Goal: Information Seeking & Learning: Learn about a topic

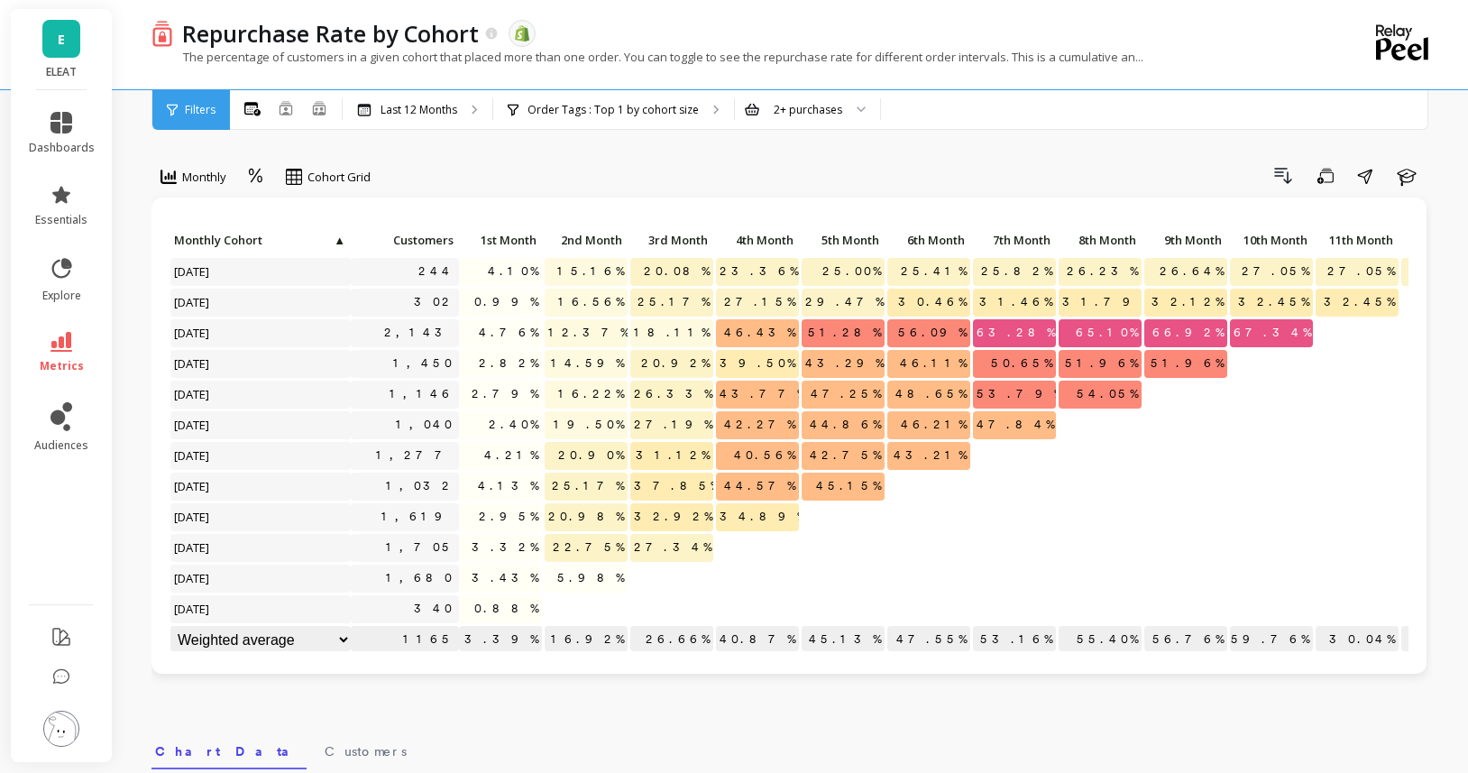
click at [53, 33] on link "E" at bounding box center [61, 39] width 38 height 38
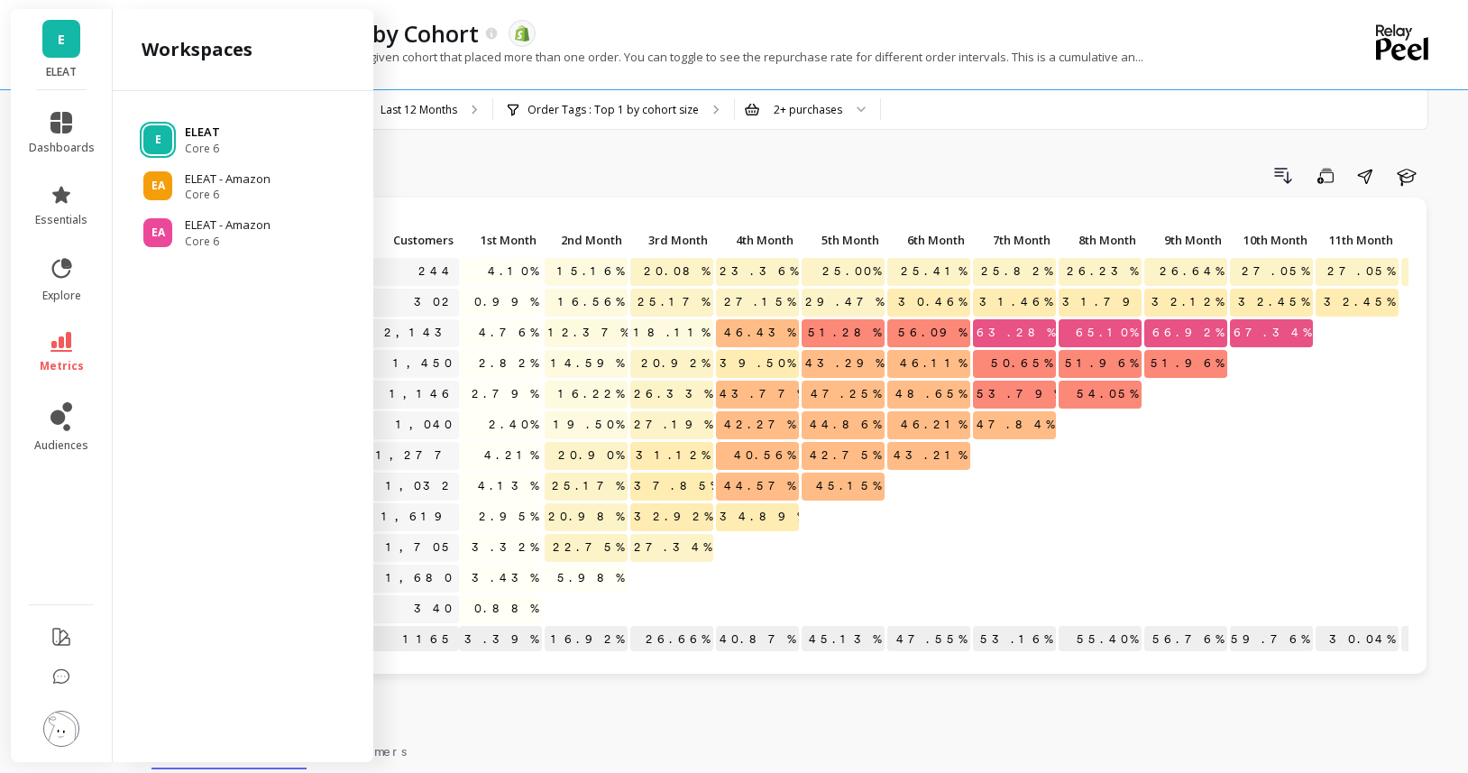
click at [179, 130] on div "E ELEAT Core 6" at bounding box center [243, 140] width 232 height 32
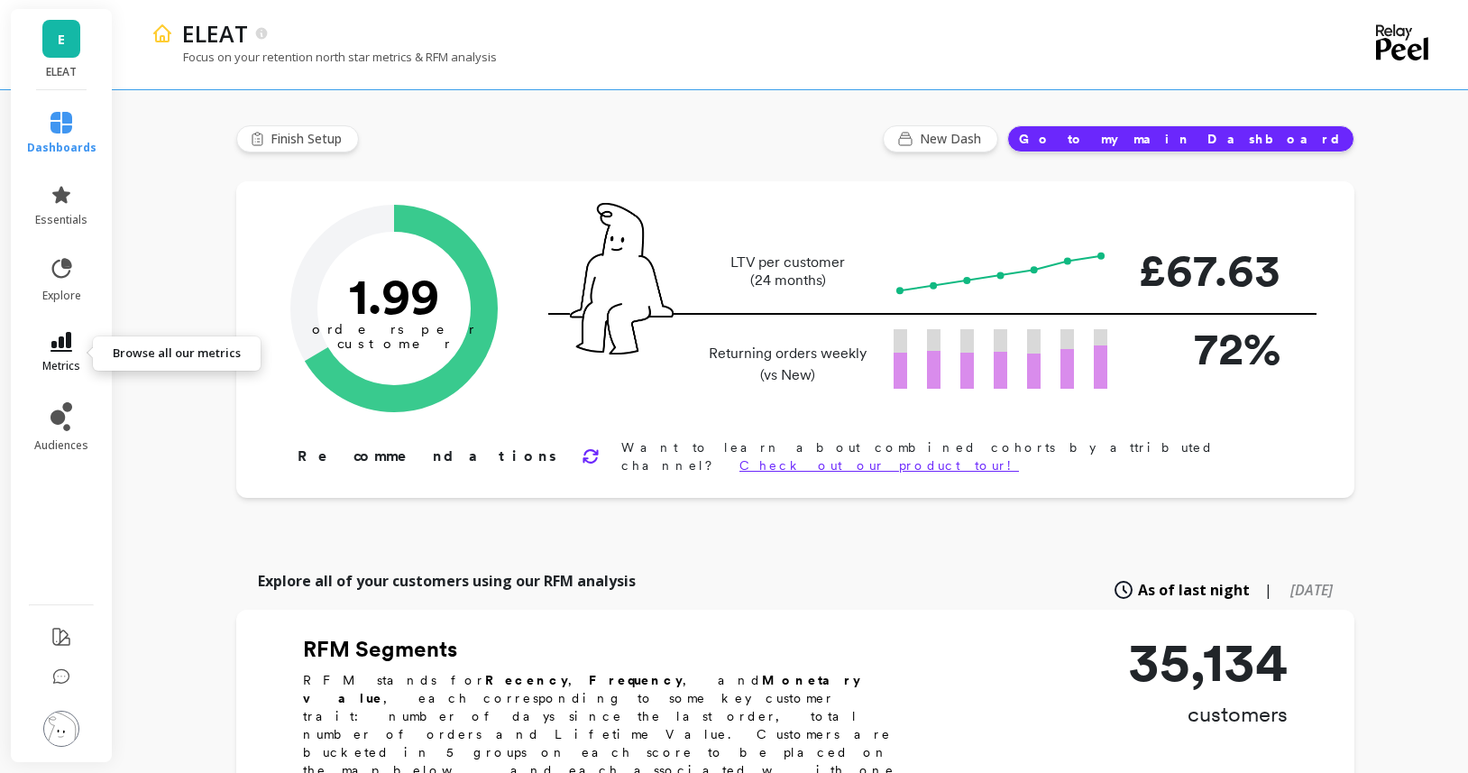
click at [50, 344] on icon at bounding box center [61, 342] width 22 height 20
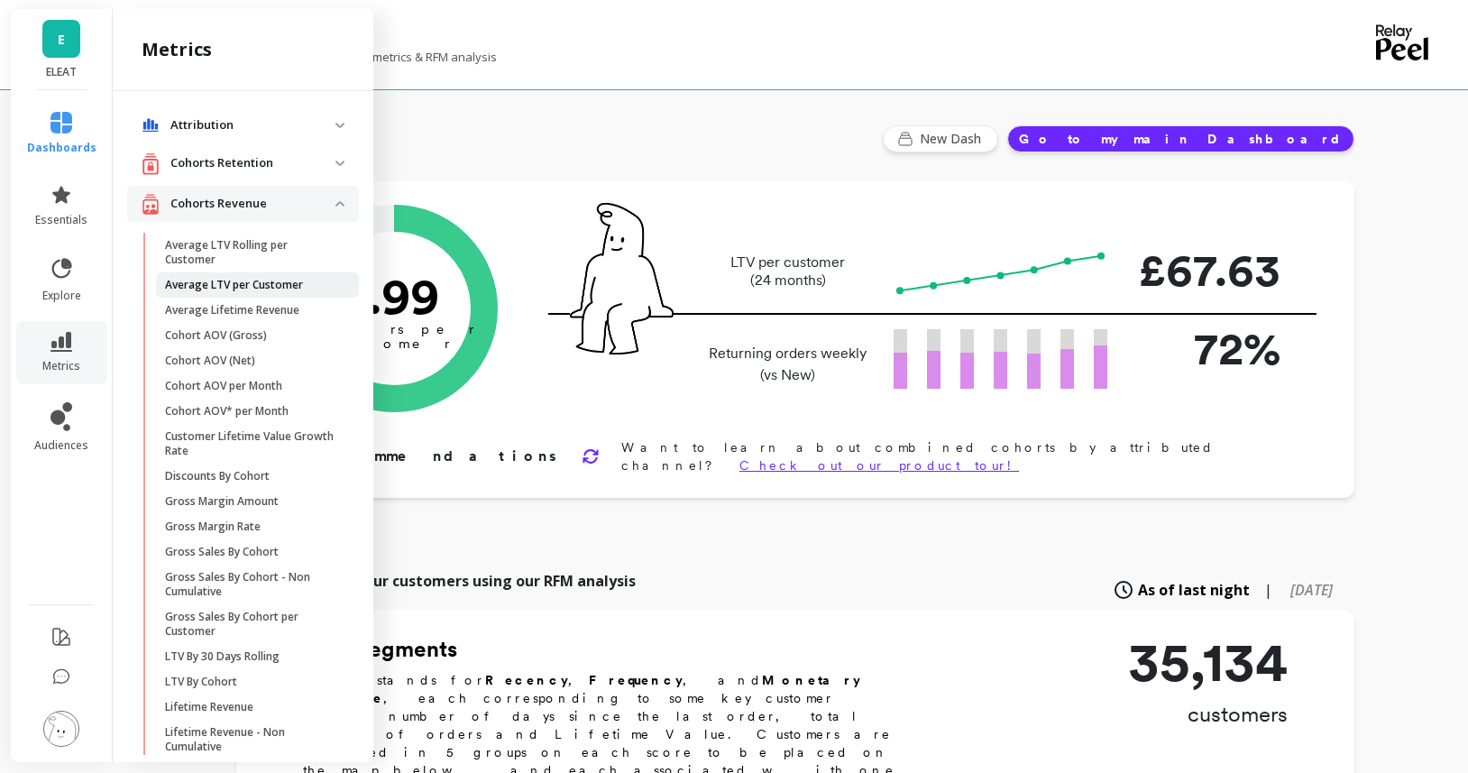
scroll to position [11, 0]
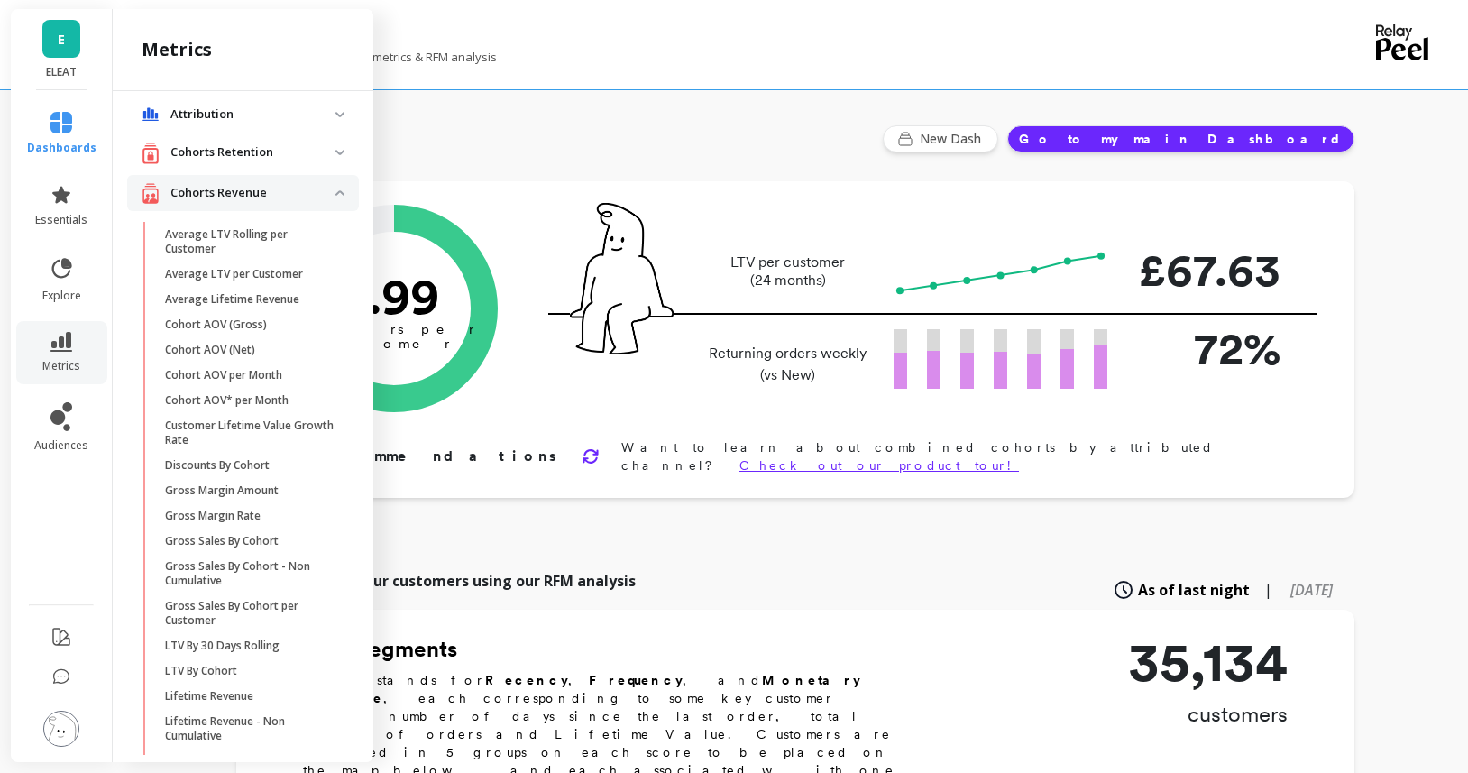
click at [342, 199] on revenue "Cohorts Revenue" at bounding box center [243, 193] width 232 height 37
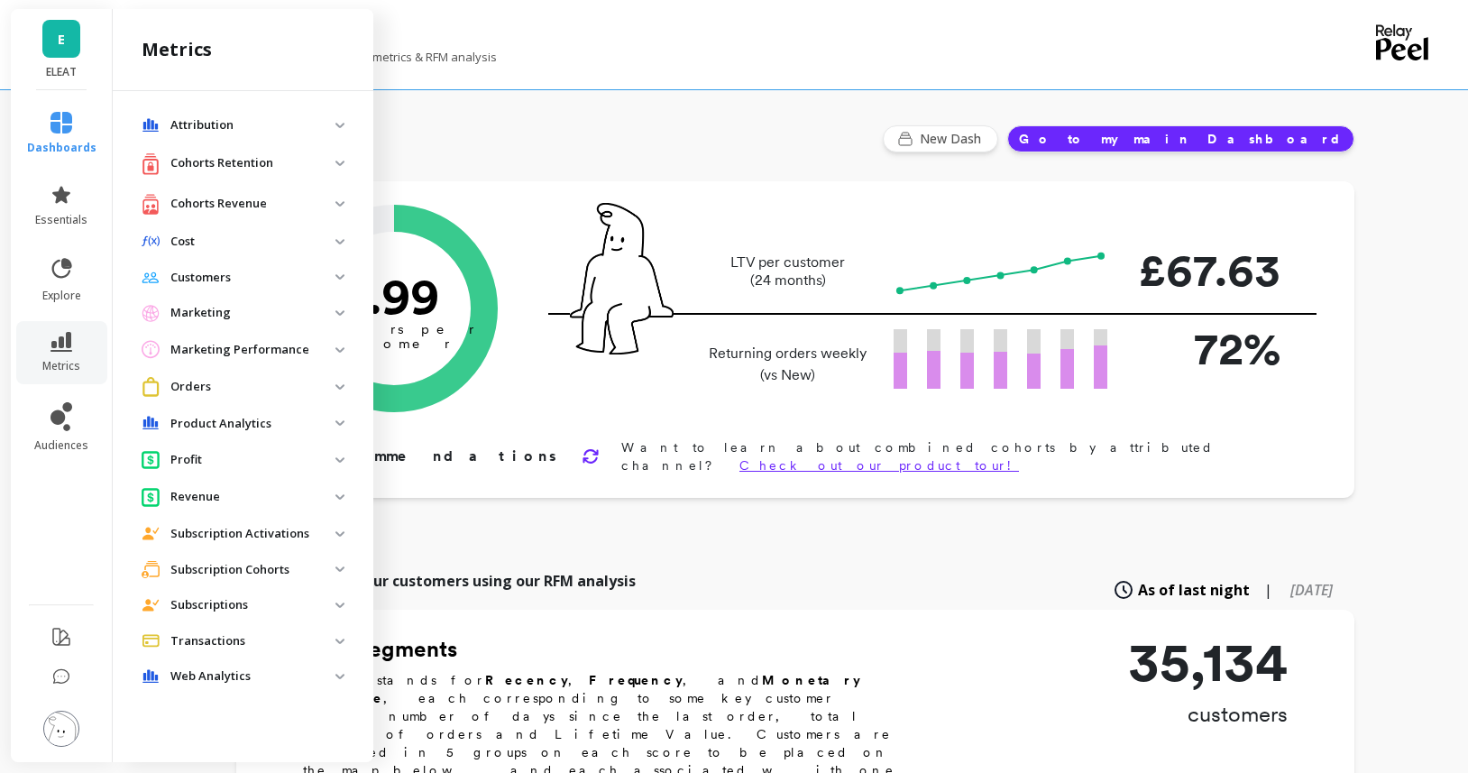
scroll to position [0, 0]
click at [333, 174] on div "Cohorts Retention" at bounding box center [239, 163] width 194 height 23
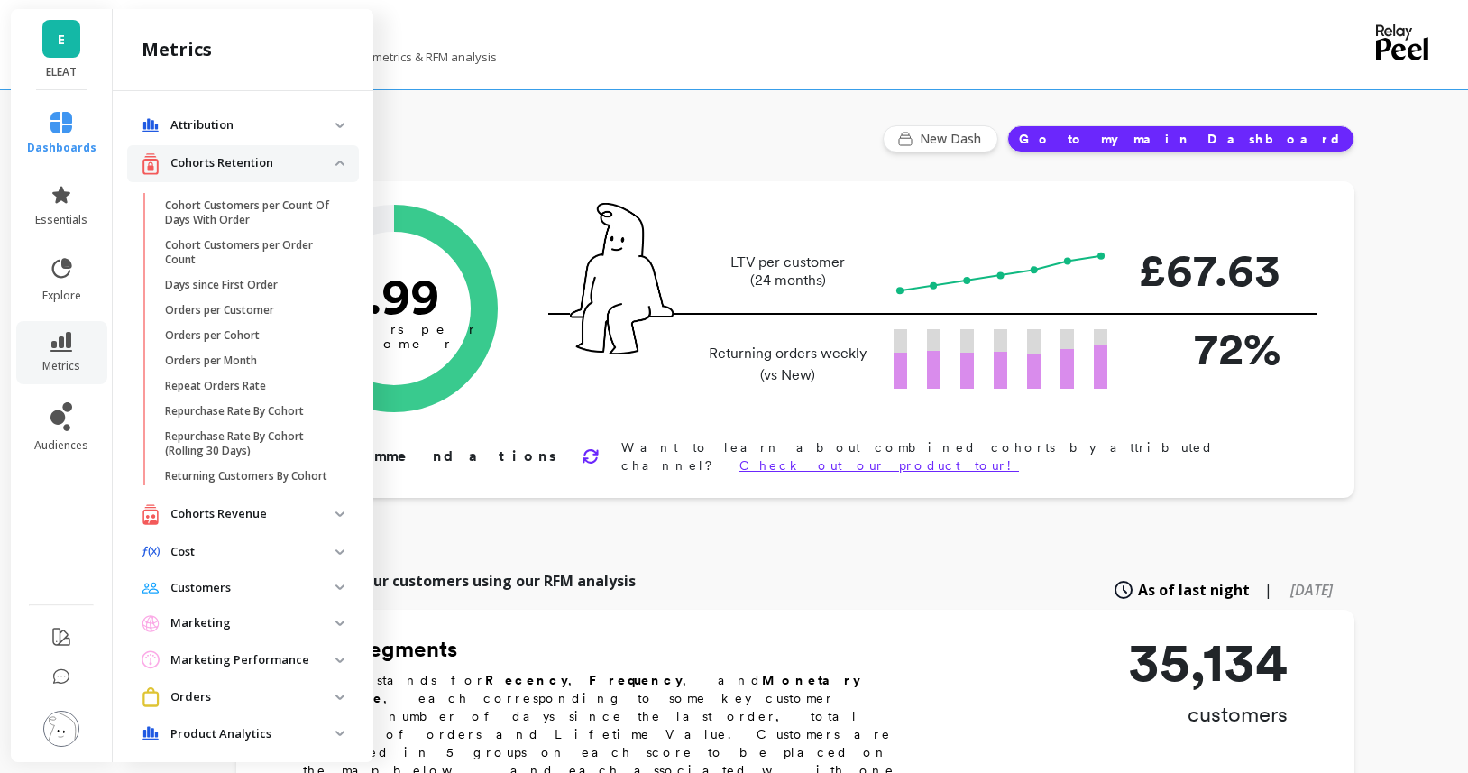
click at [330, 168] on p "Cohorts Retention" at bounding box center [252, 163] width 165 height 18
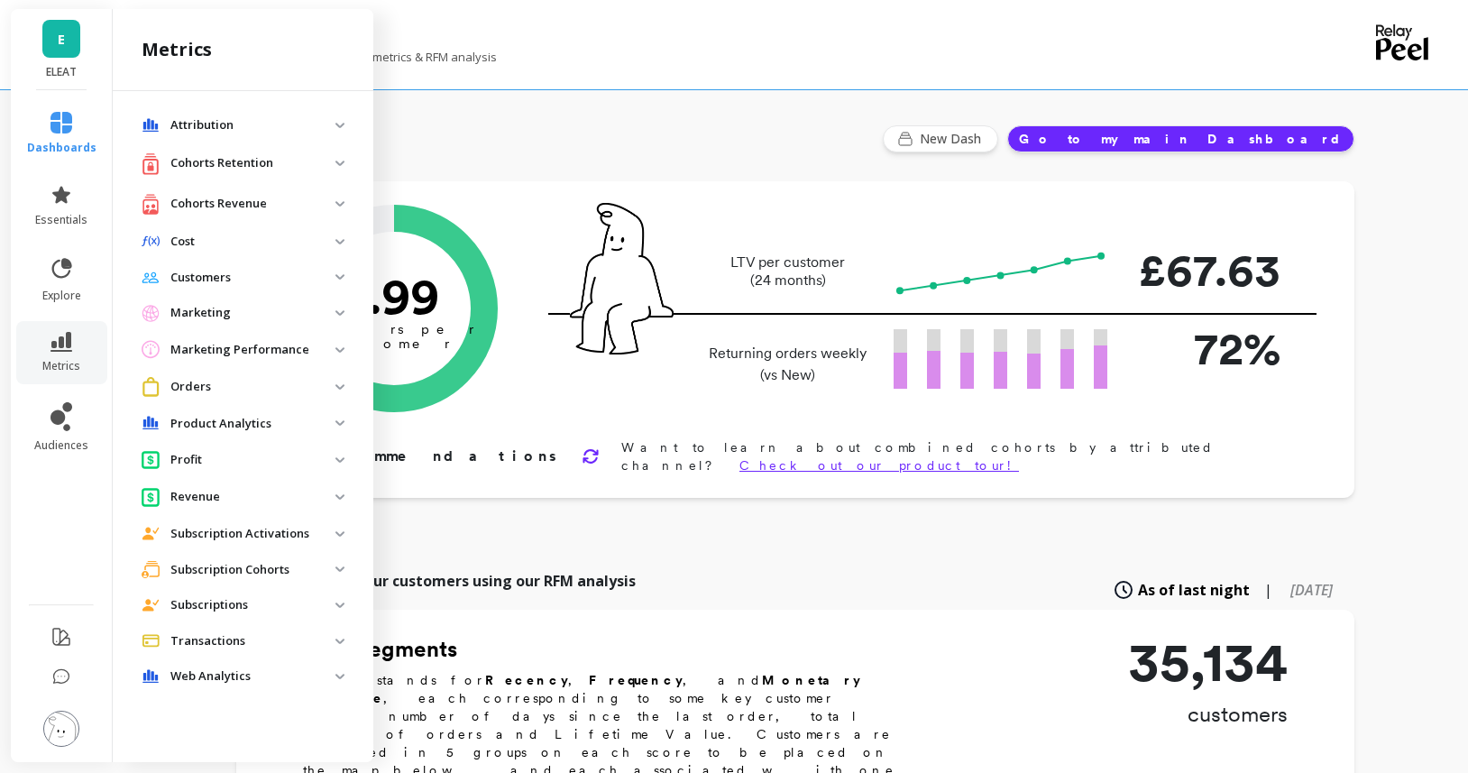
click at [339, 207] on revenue "Cohorts Revenue" at bounding box center [243, 204] width 232 height 37
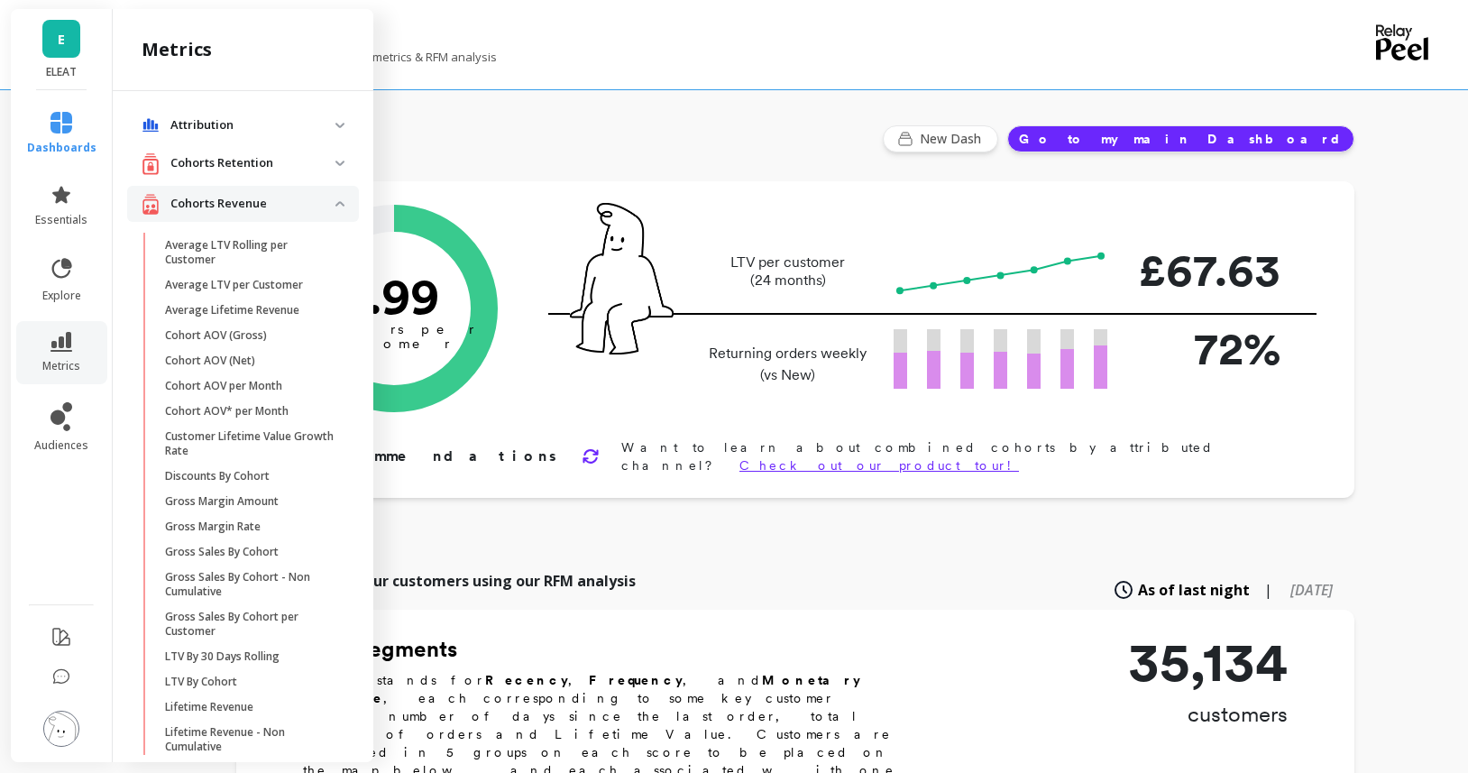
click at [307, 159] on p "Cohorts Retention" at bounding box center [252, 163] width 165 height 18
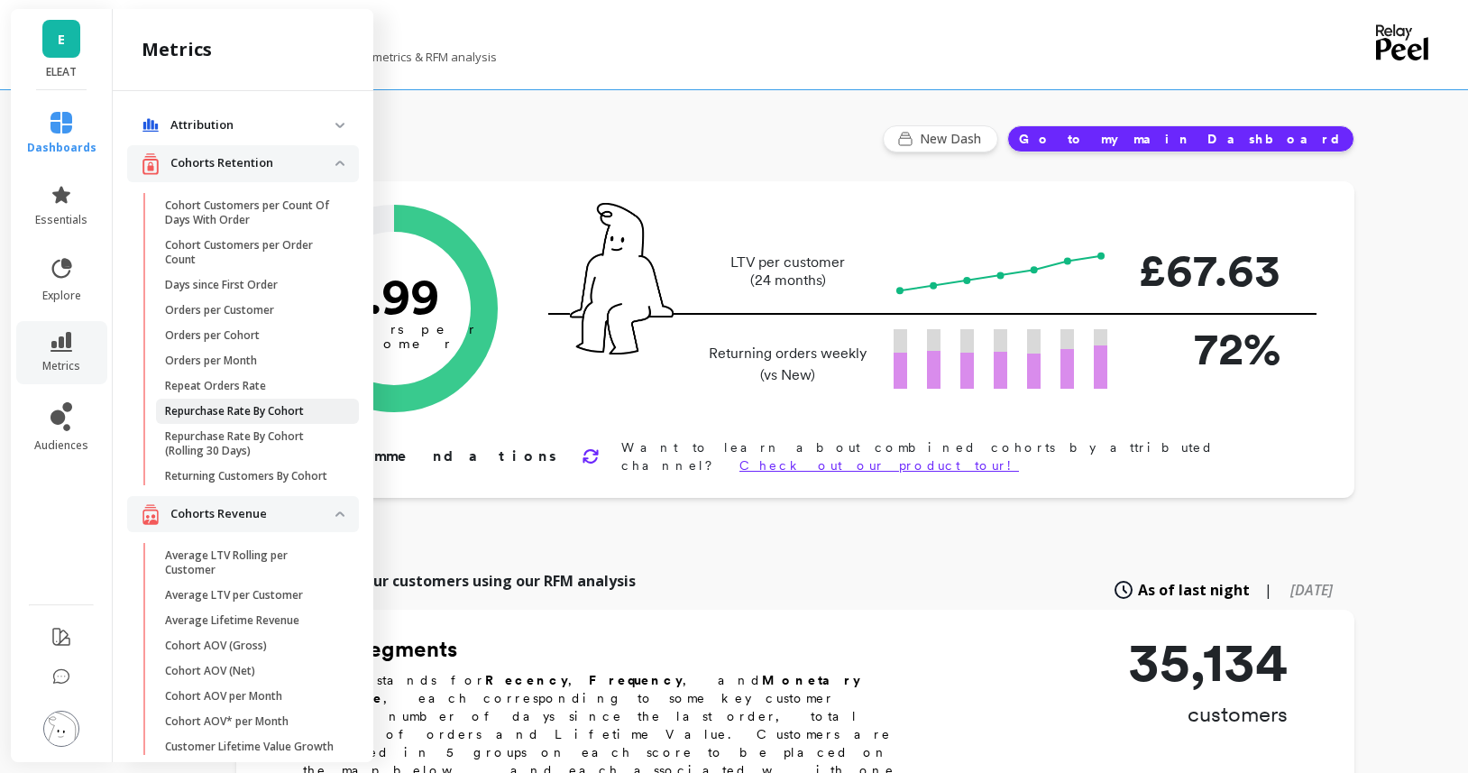
click at [238, 414] on p "Repurchase Rate By Cohort" at bounding box center [234, 411] width 139 height 14
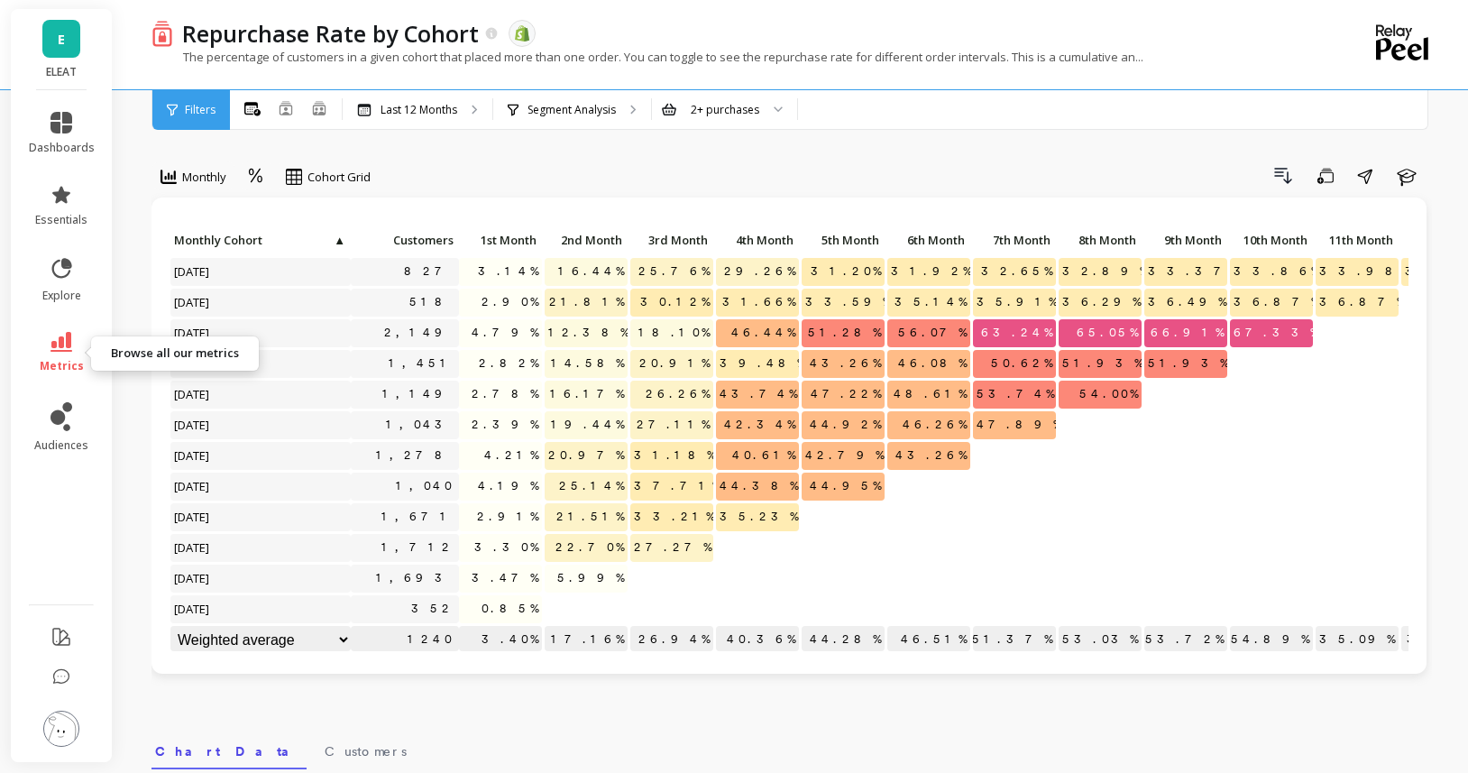
click at [64, 346] on icon at bounding box center [61, 342] width 22 height 20
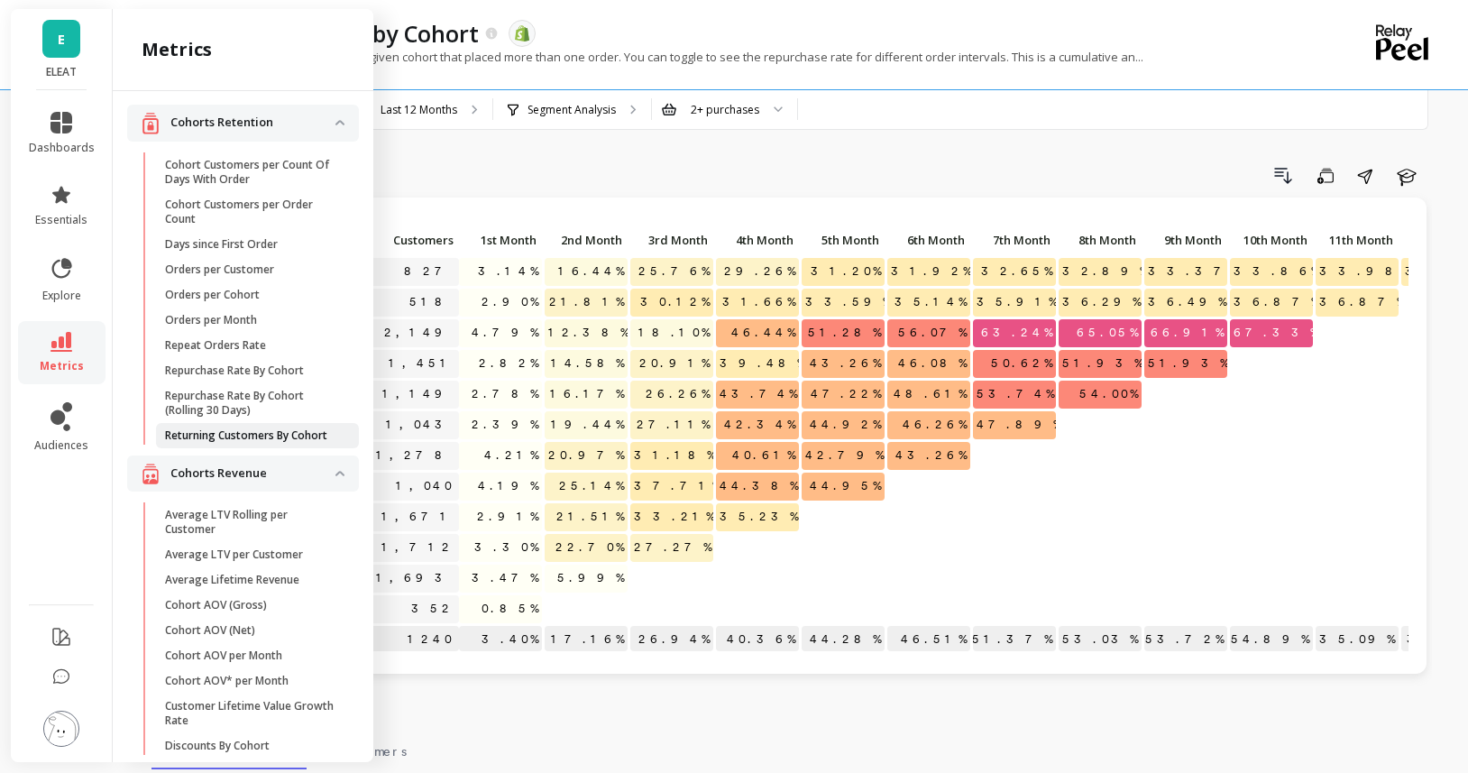
scroll to position [69, 0]
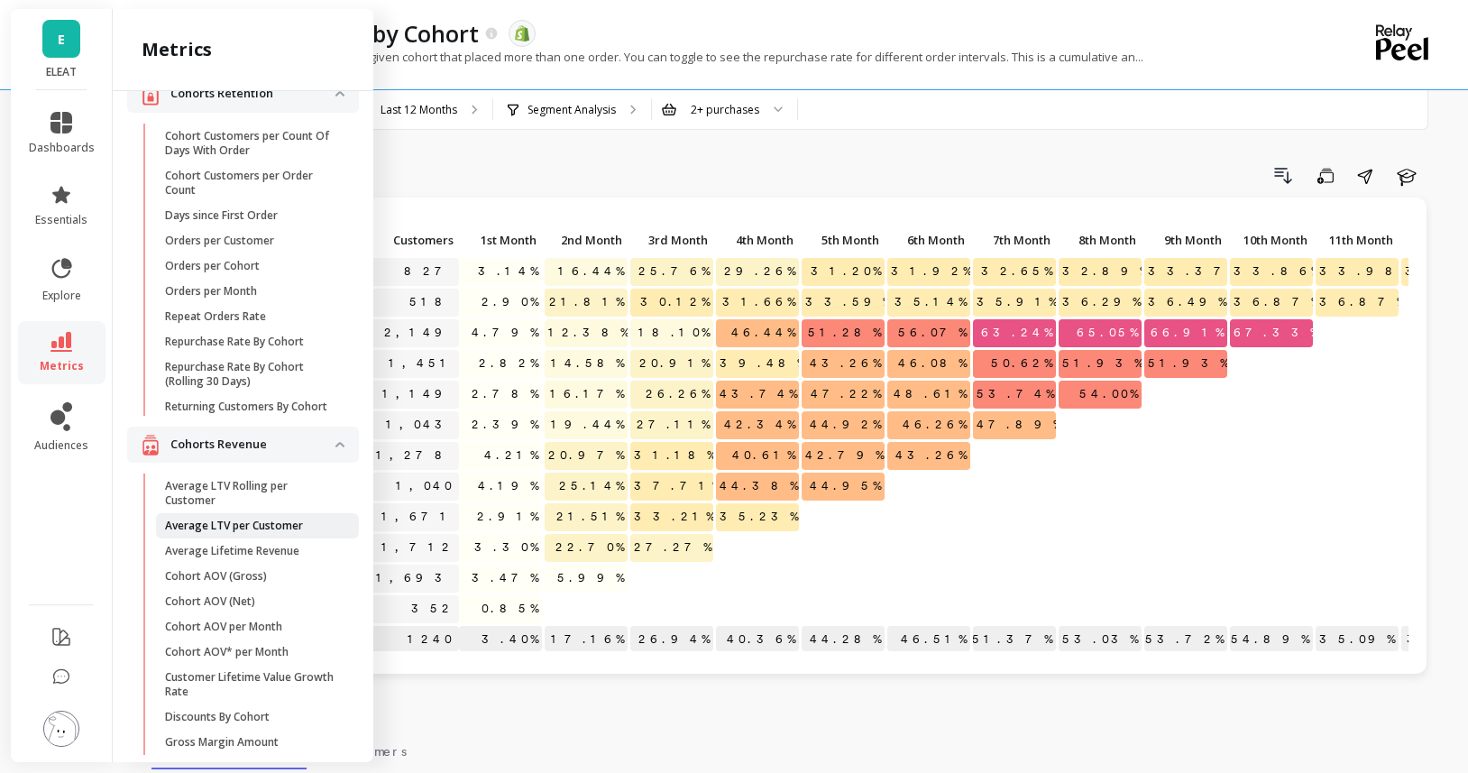
click at [225, 521] on p "Average LTV per Customer" at bounding box center [234, 525] width 138 height 14
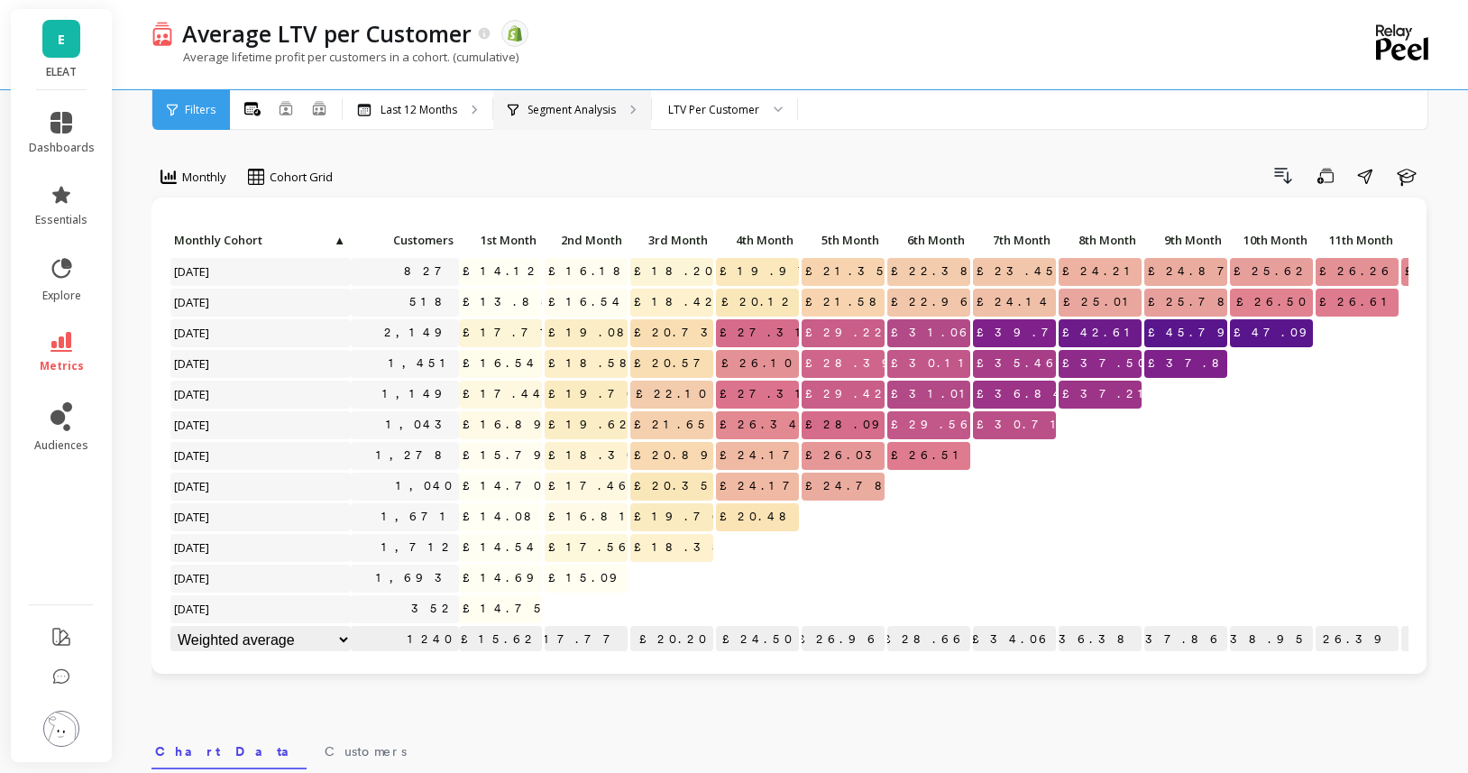
click at [547, 113] on p "Segment Analysis" at bounding box center [571, 110] width 88 height 14
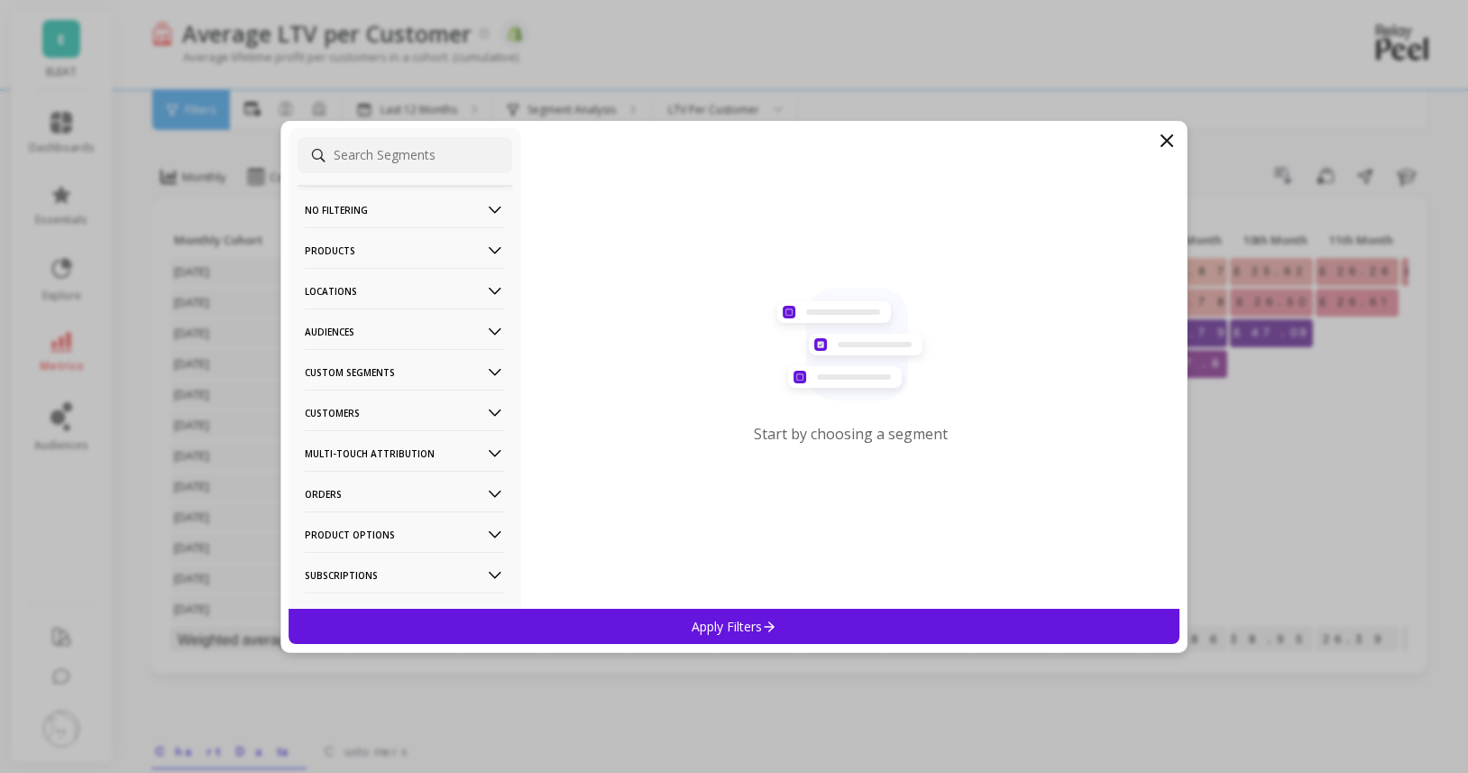
click at [360, 337] on p "Audiences" at bounding box center [405, 331] width 200 height 46
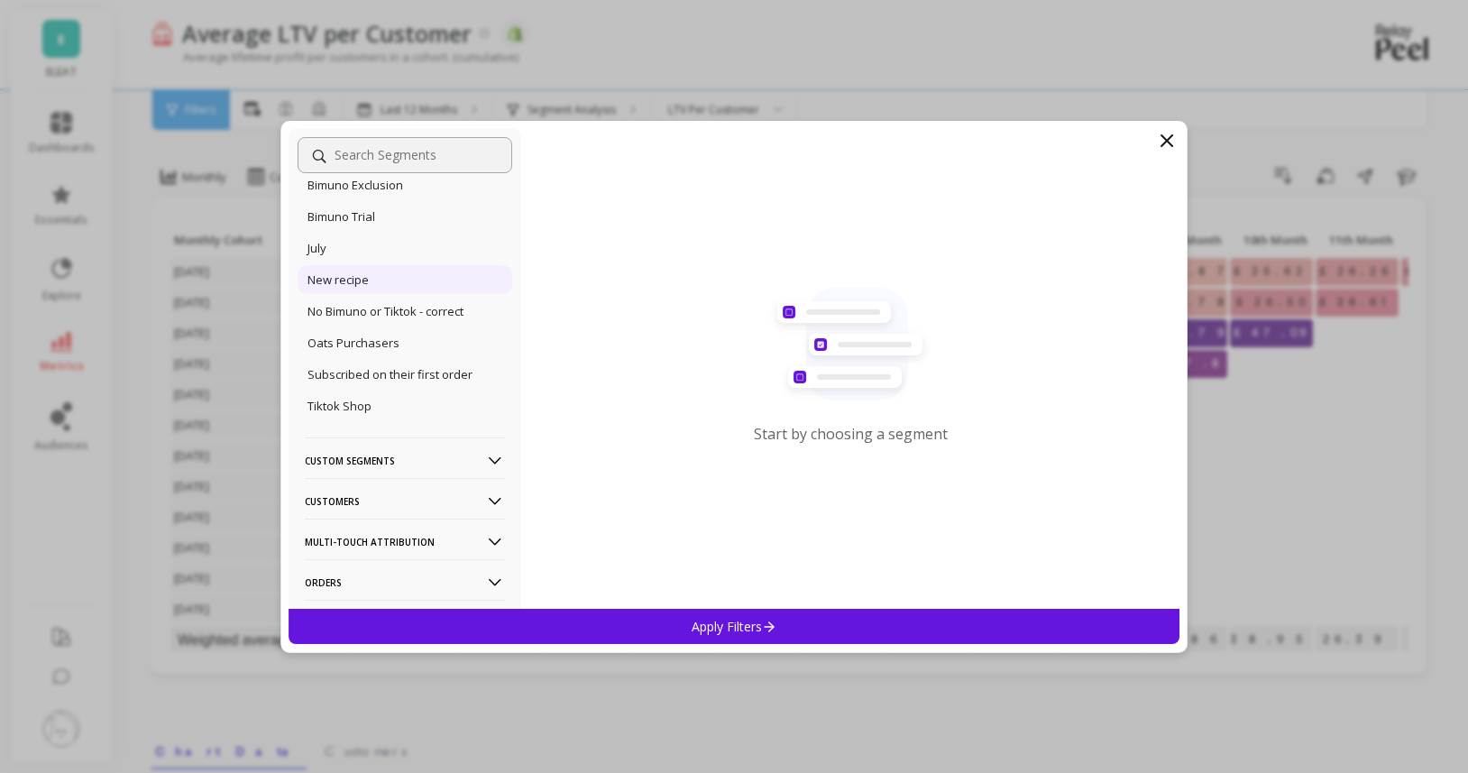
scroll to position [206, 0]
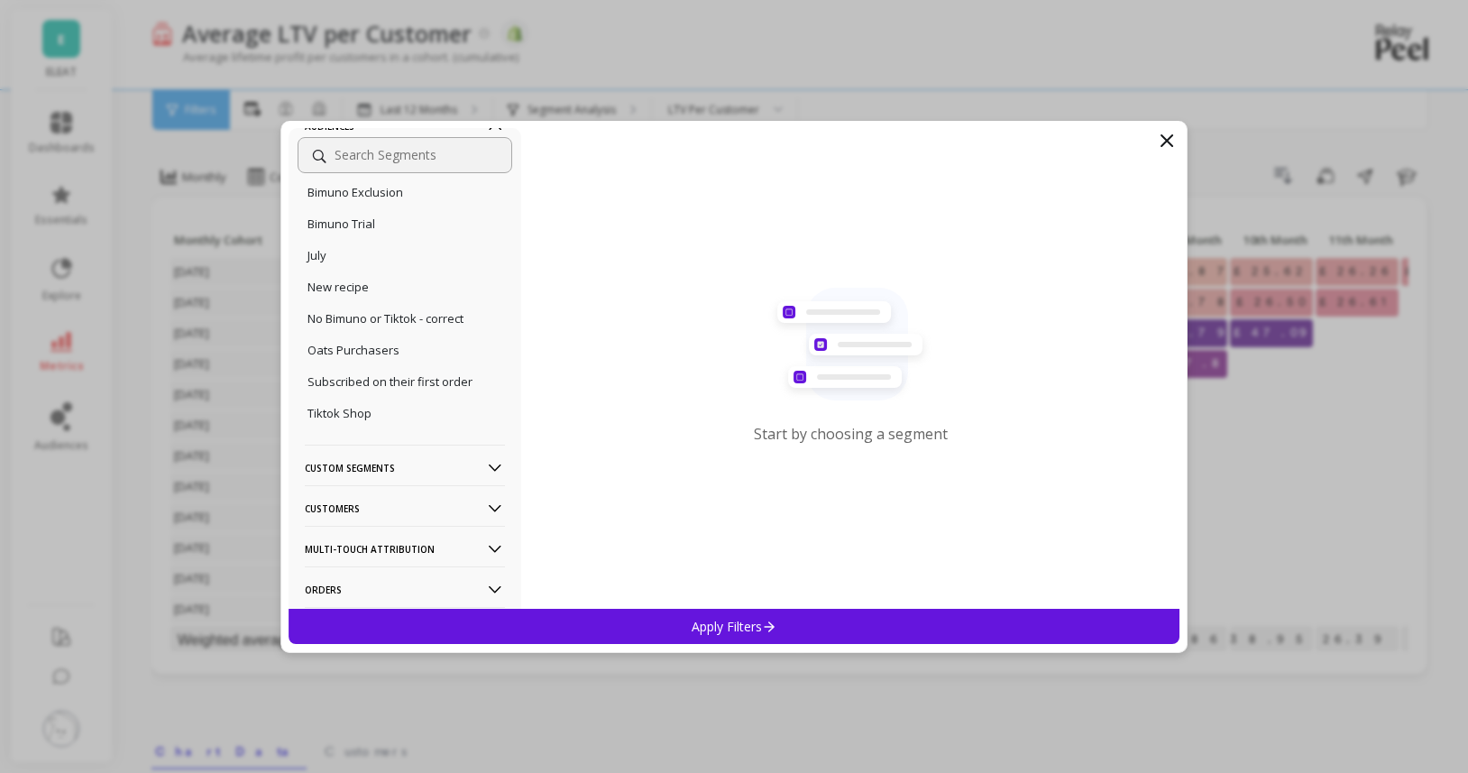
click at [405, 501] on p "Customers" at bounding box center [405, 508] width 200 height 46
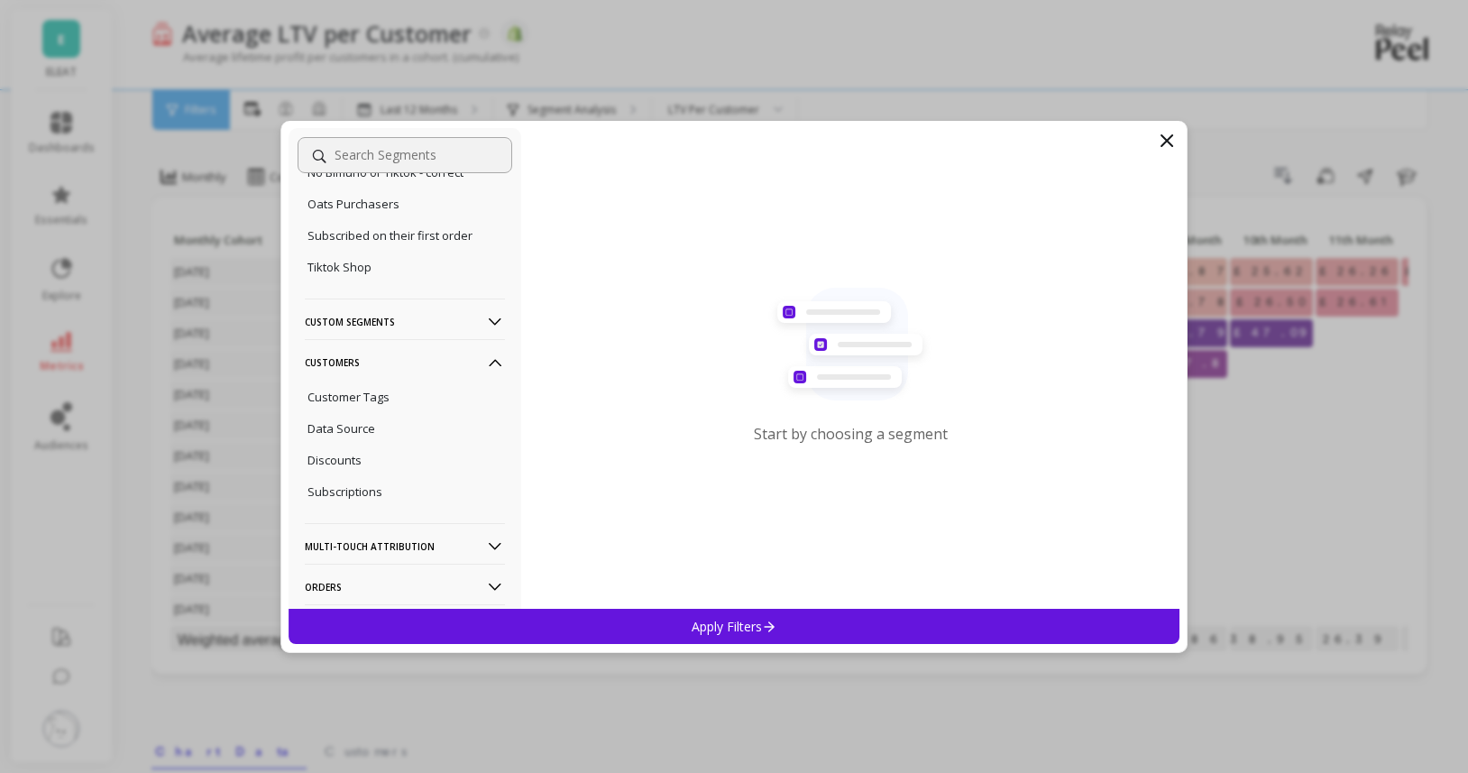
scroll to position [362, 0]
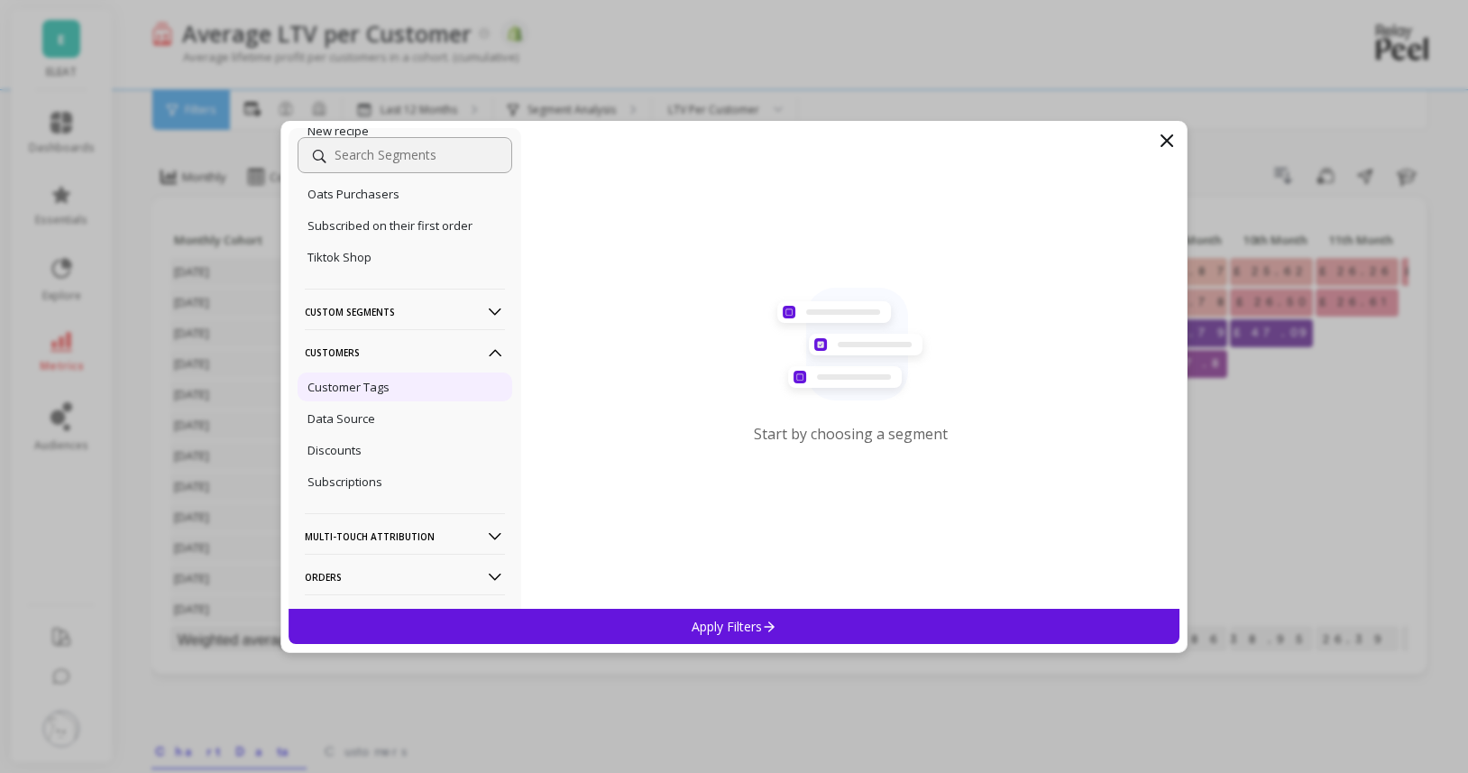
click at [387, 395] on p "Customer Tags" at bounding box center [348, 387] width 82 height 16
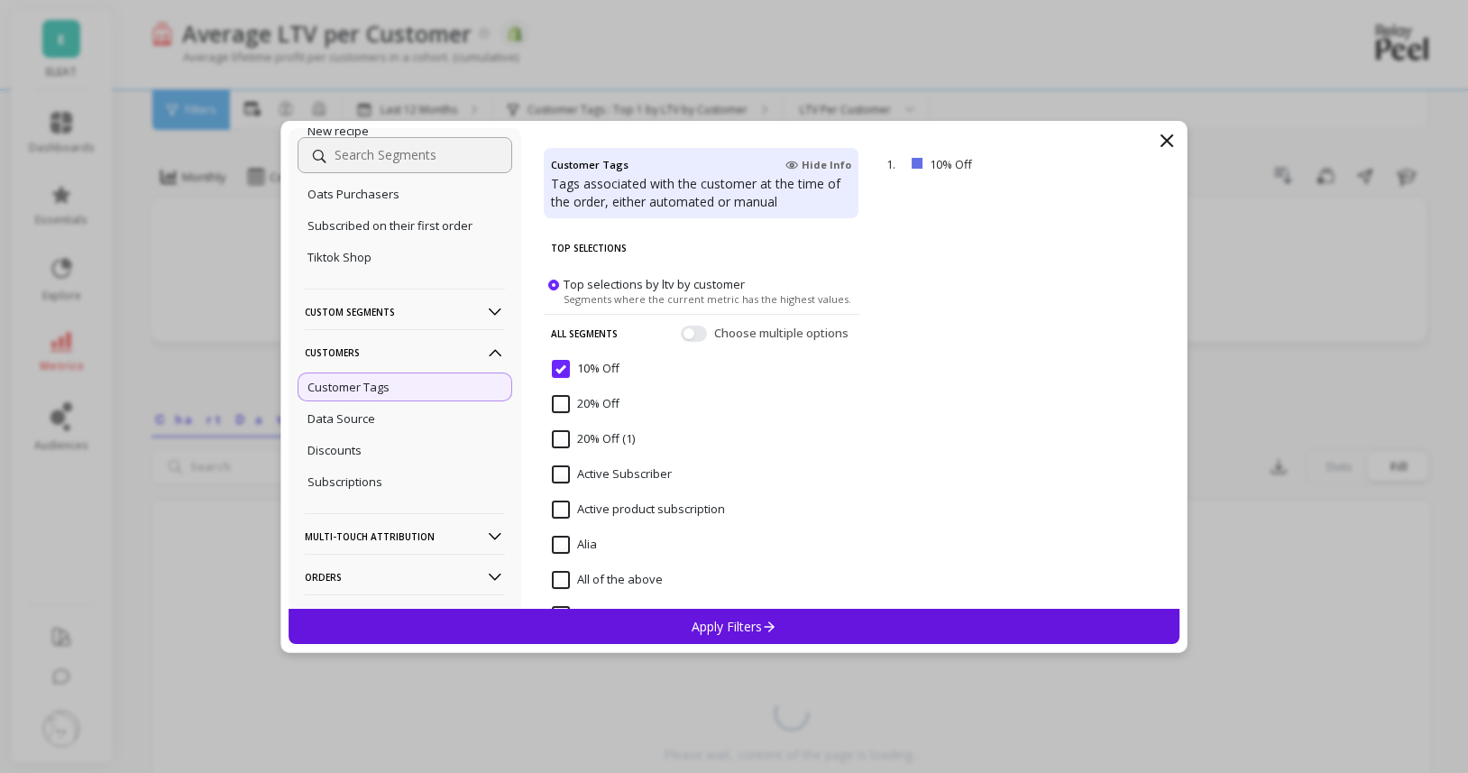
click at [569, 364] on Off "10% Off" at bounding box center [586, 369] width 68 height 18
click at [455, 359] on p "Customers" at bounding box center [405, 352] width 200 height 46
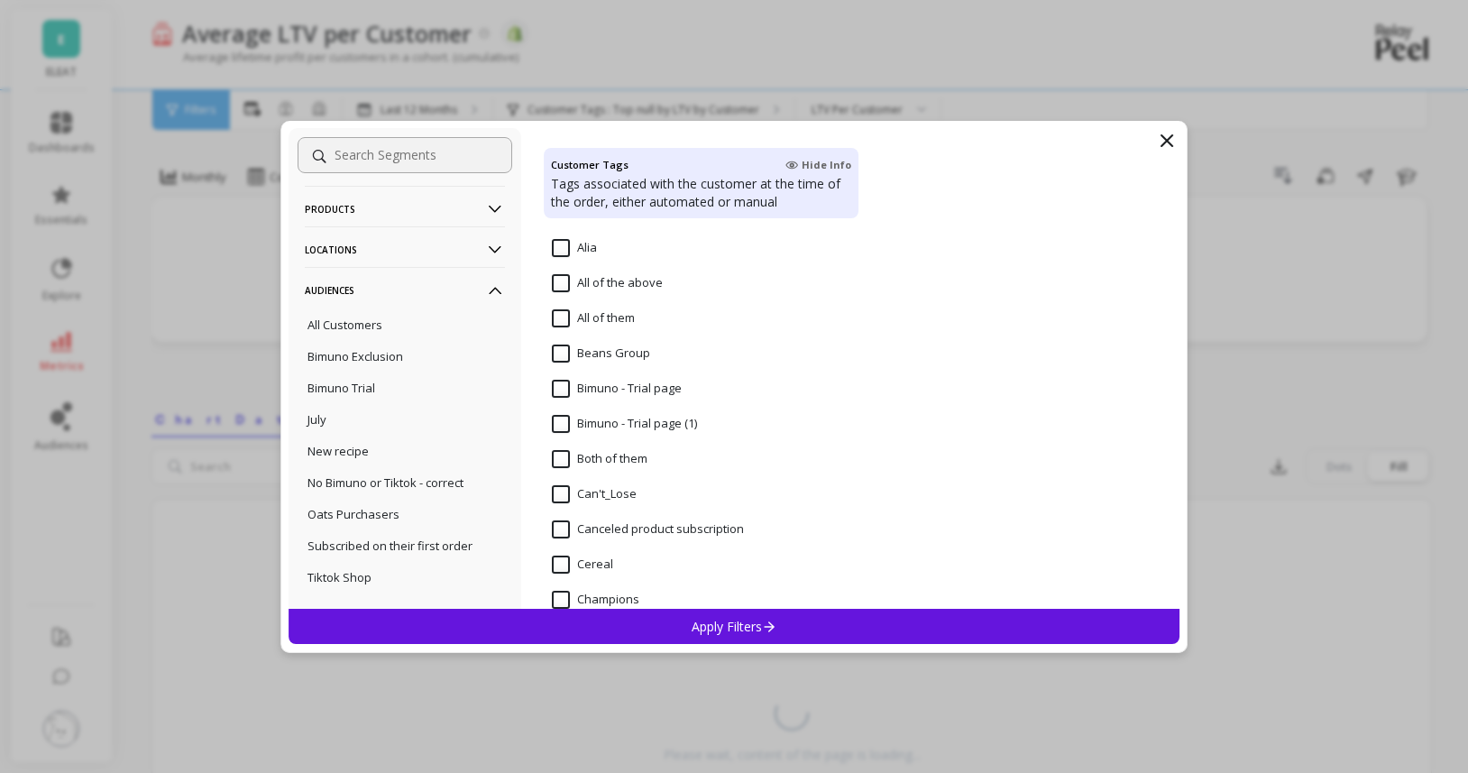
scroll to position [30, 0]
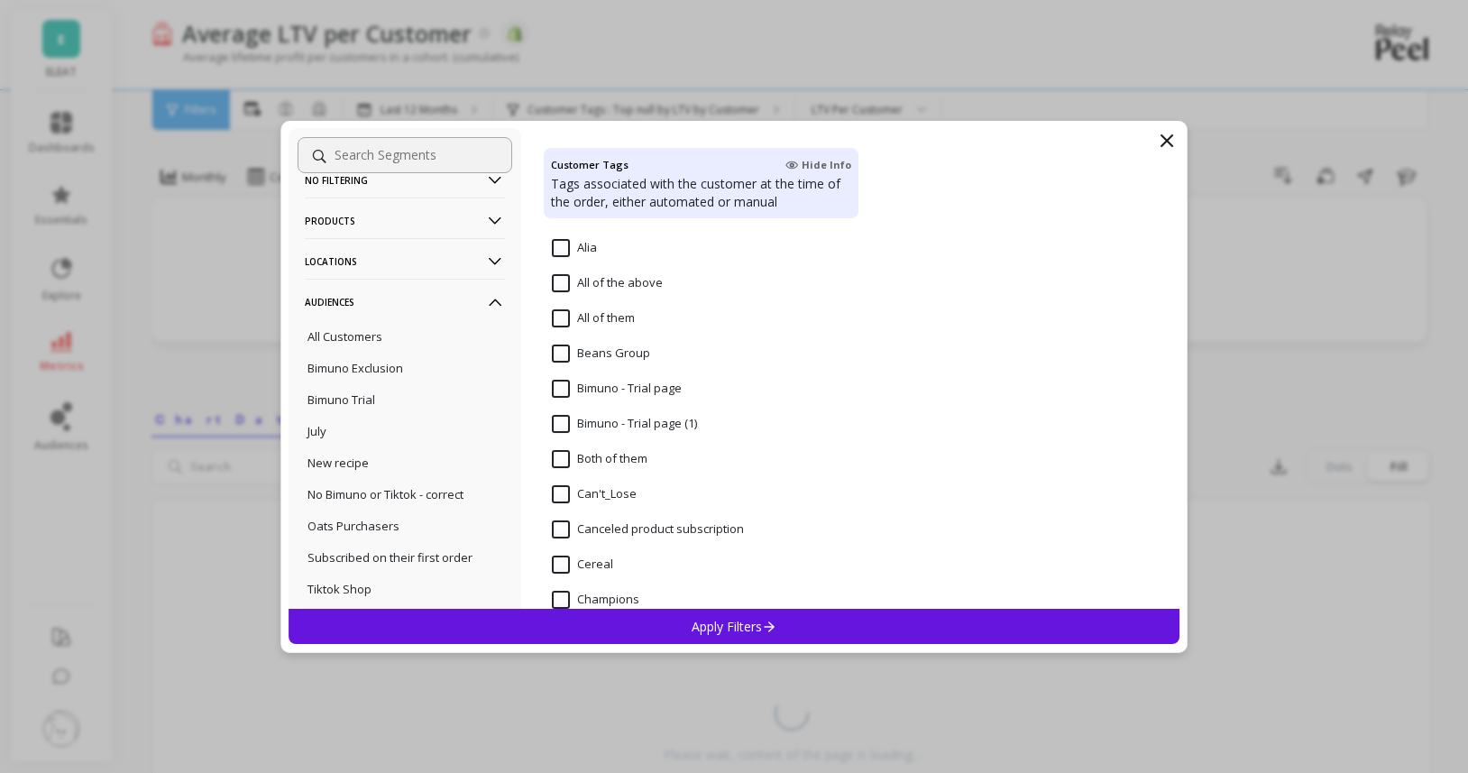
click at [493, 303] on icon at bounding box center [495, 302] width 20 height 20
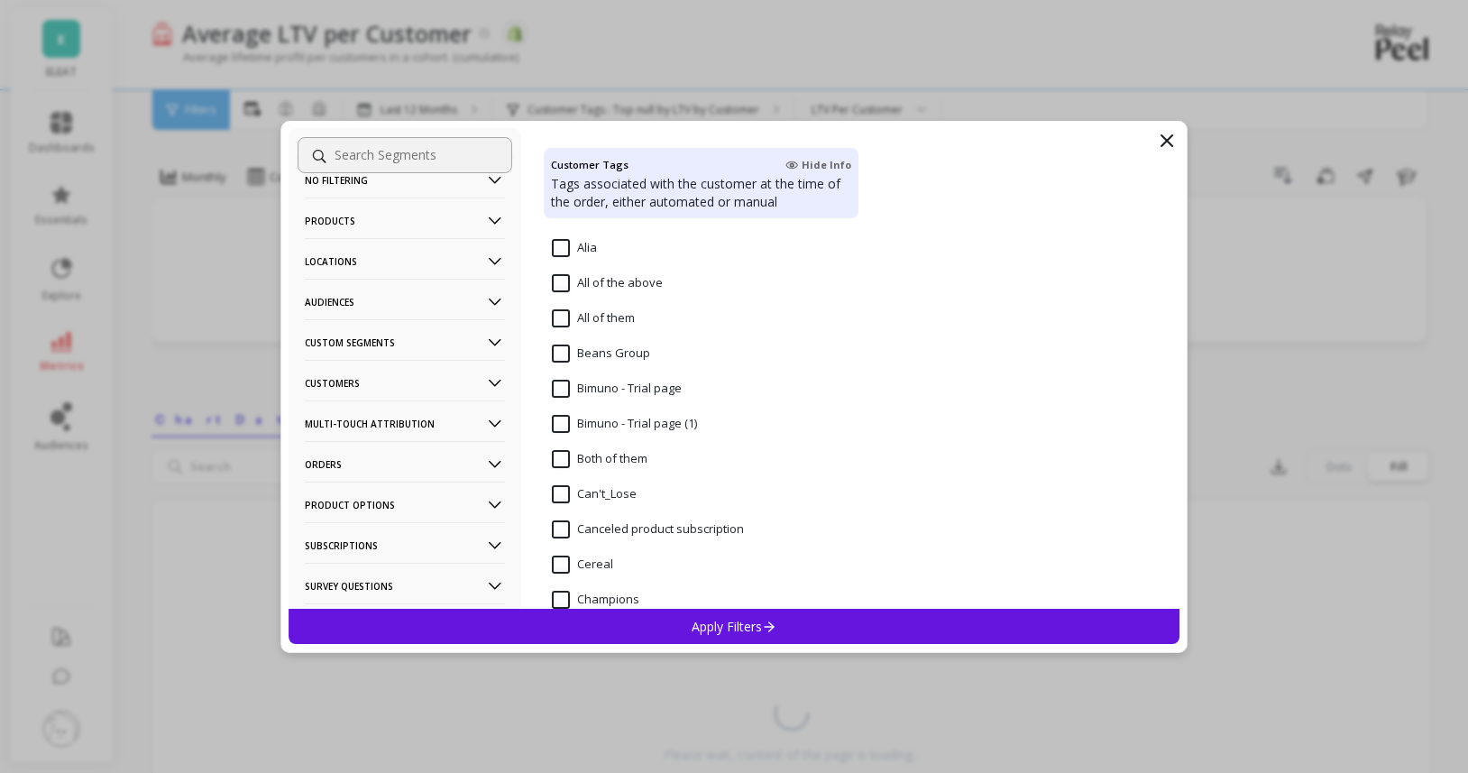
click at [479, 225] on p "Products" at bounding box center [405, 220] width 200 height 46
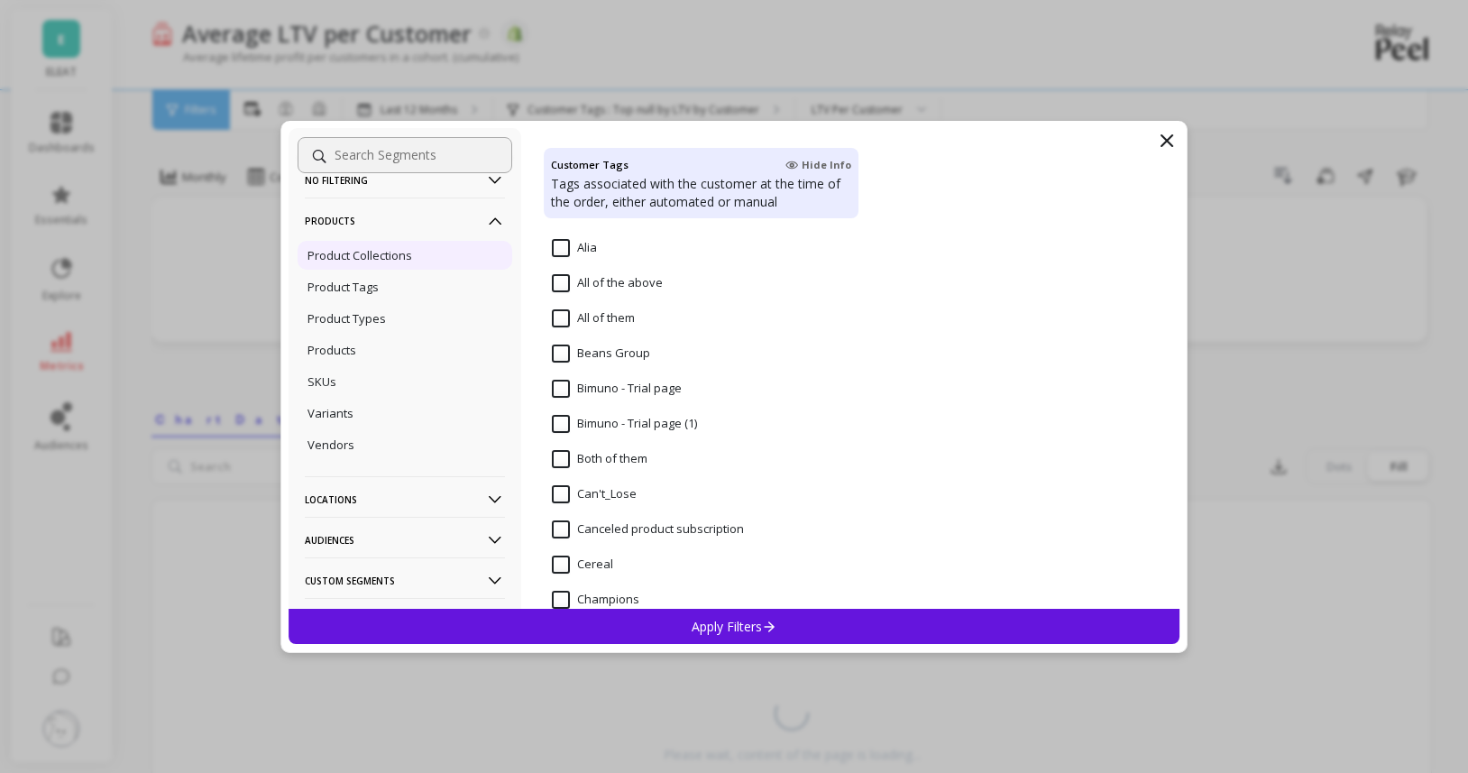
click at [397, 255] on p "Product Collections" at bounding box center [359, 255] width 105 height 16
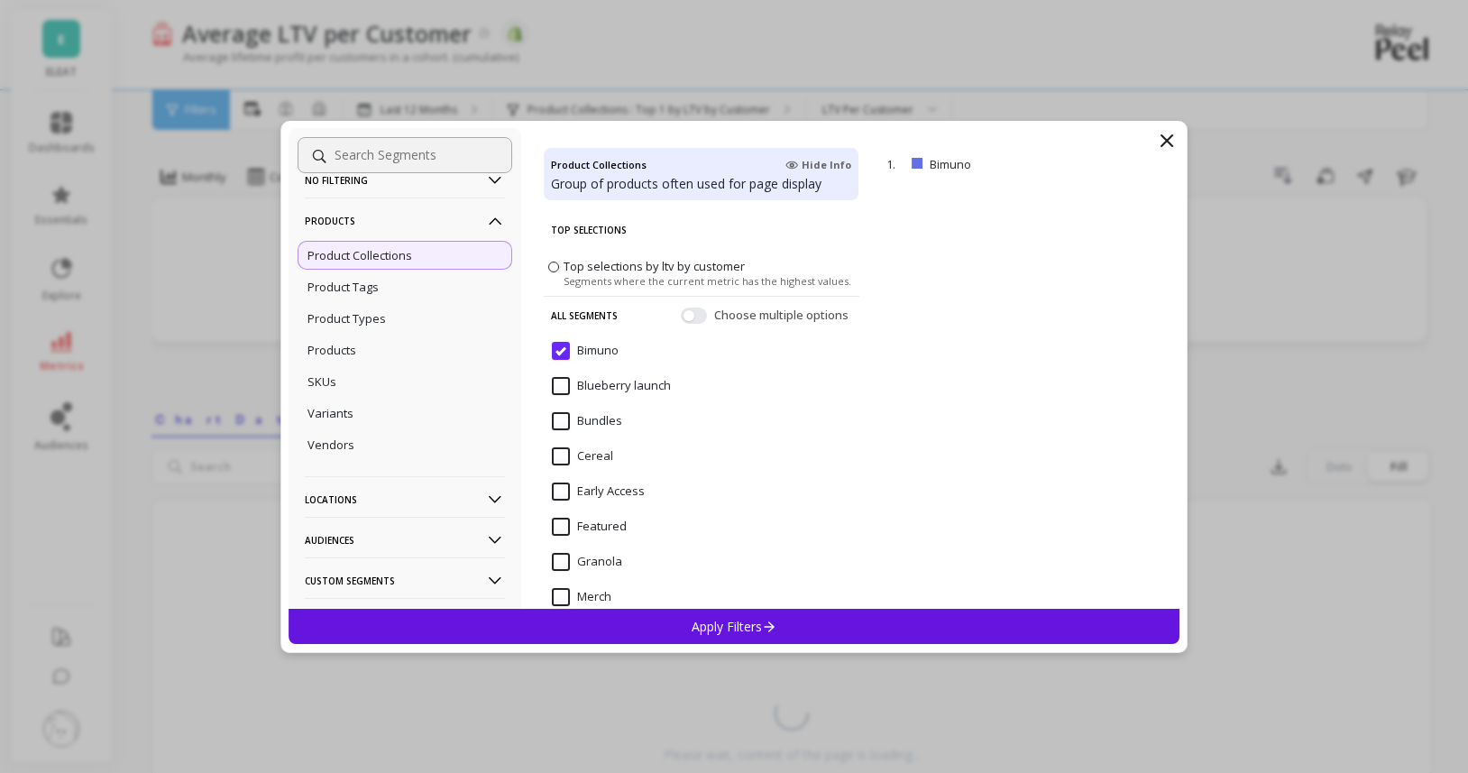
click at [797, 619] on div "Apply Filters" at bounding box center [734, 626] width 891 height 35
